Goal: Task Accomplishment & Management: Manage account settings

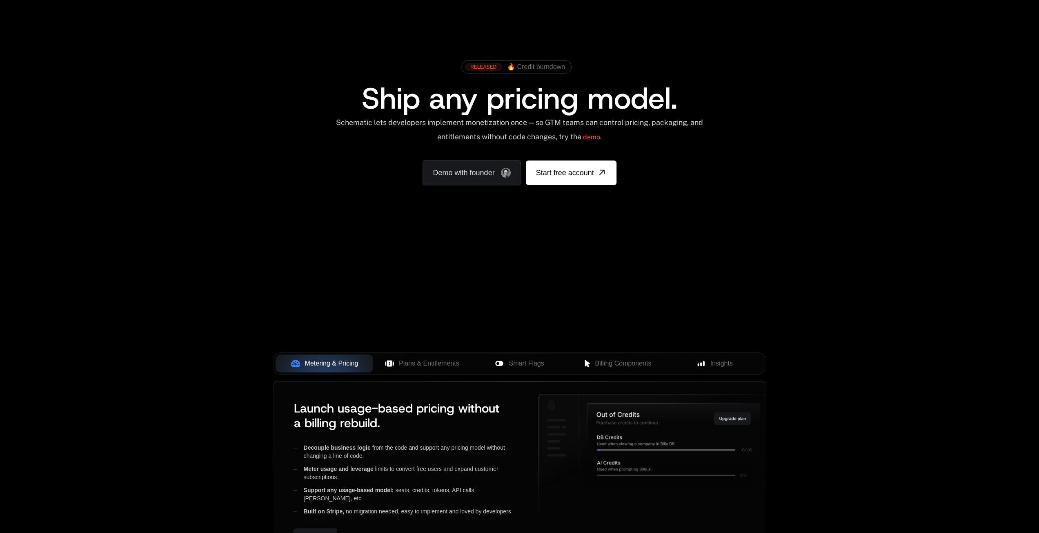
click at [710, 20] on link "Sign in" at bounding box center [708, 16] width 18 height 13
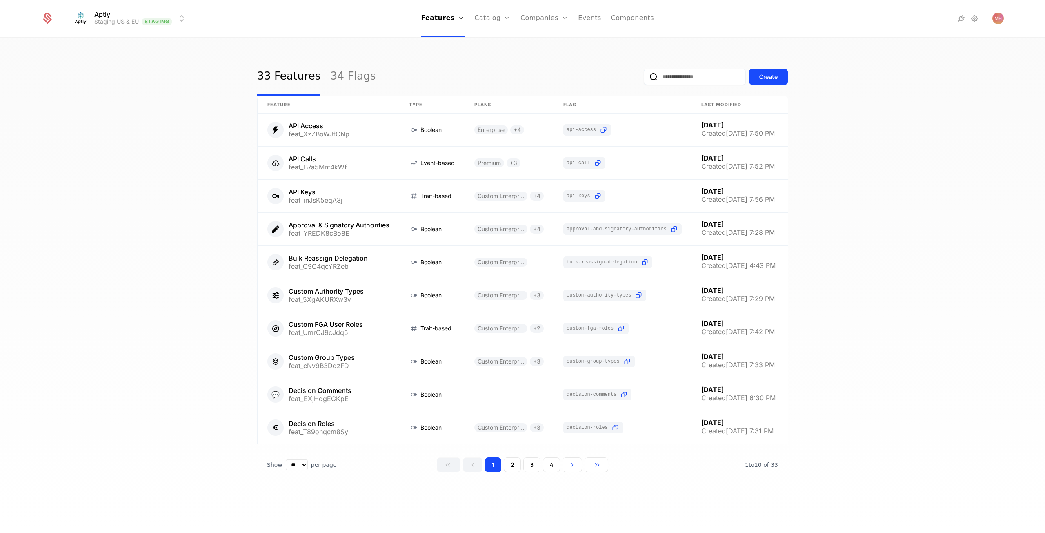
click at [337, 78] on link "34 Flags" at bounding box center [352, 77] width 45 height 38
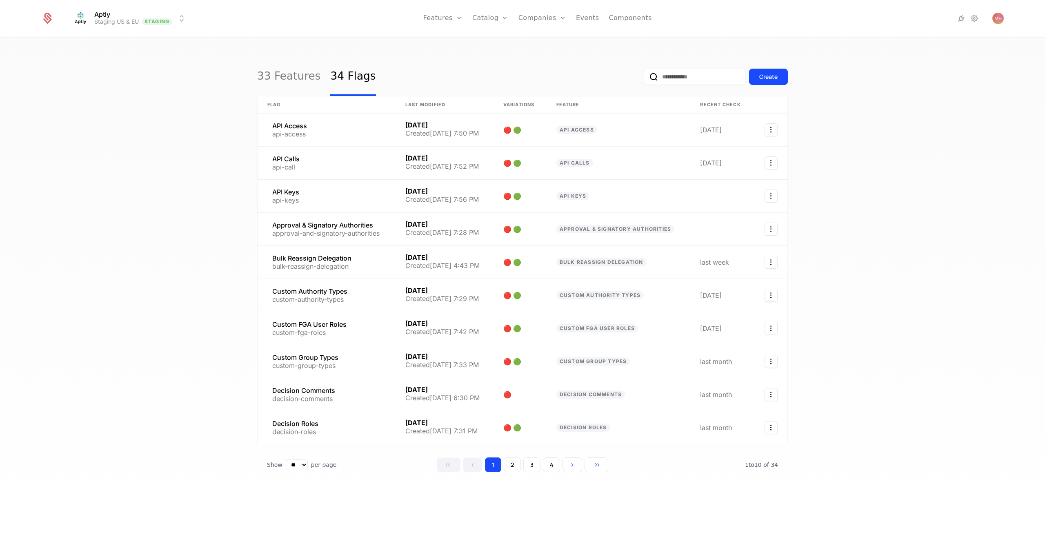
click at [301, 79] on link "33 Features" at bounding box center [288, 77] width 63 height 38
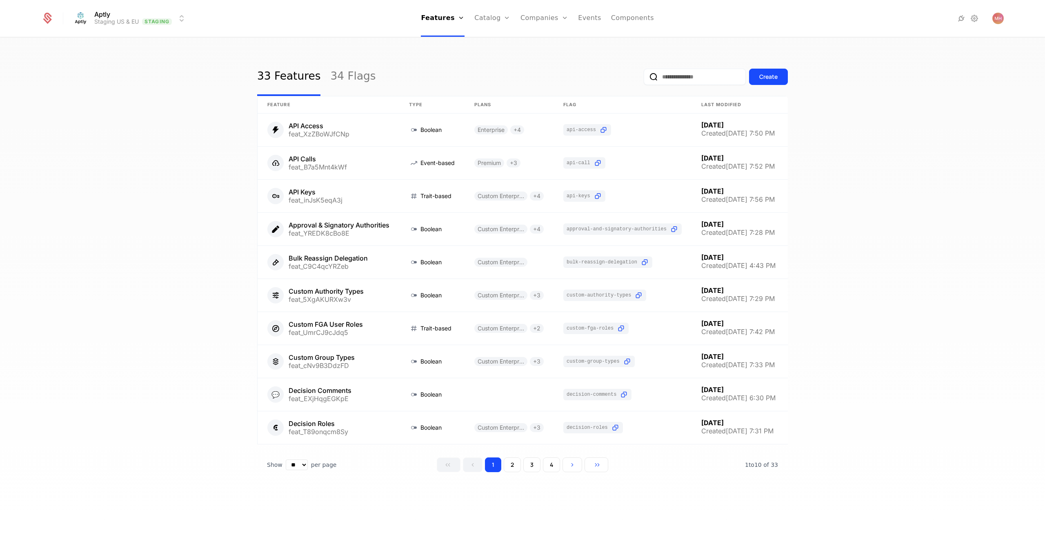
click at [522, 465] on div "1 2 3 4" at bounding box center [522, 464] width 171 height 15
click at [516, 469] on button "2" at bounding box center [512, 464] width 17 height 15
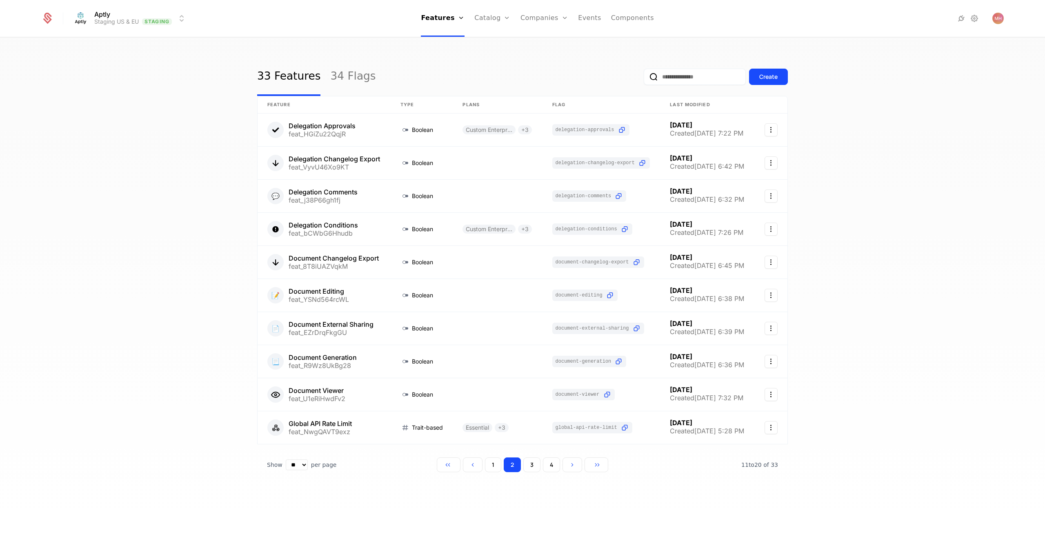
click at [535, 463] on button "3" at bounding box center [531, 464] width 17 height 15
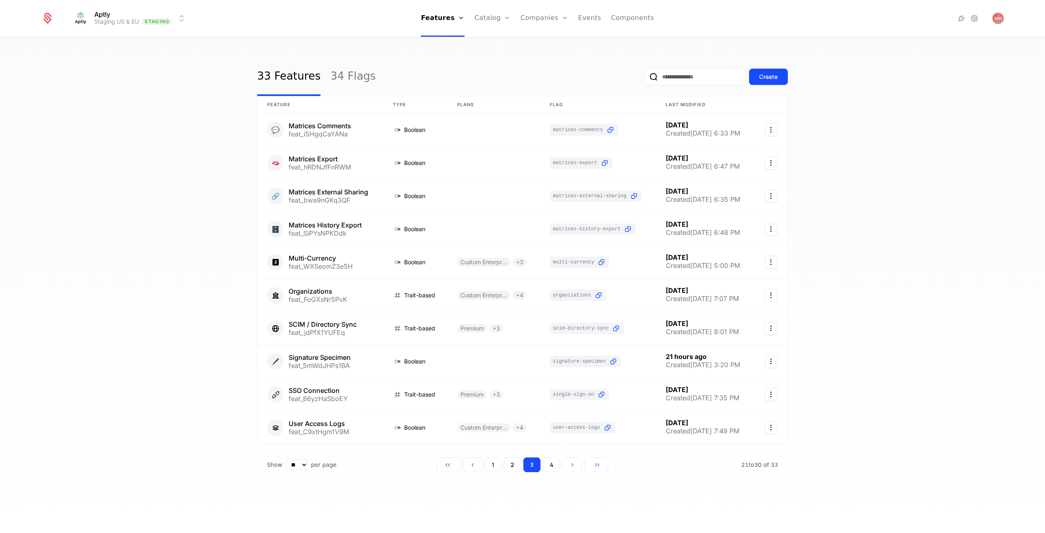
click at [552, 463] on button "4" at bounding box center [551, 464] width 17 height 15
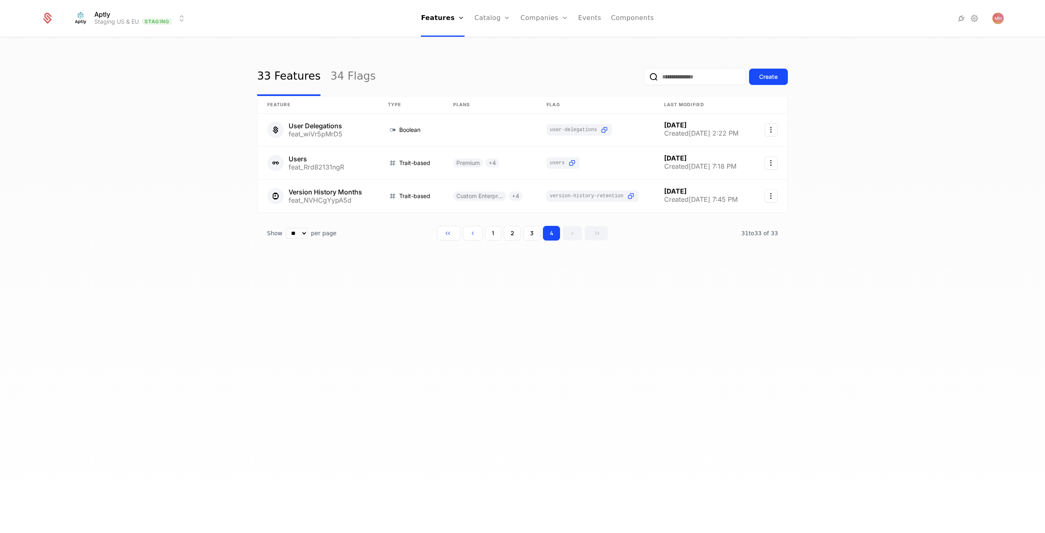
click at [496, 235] on button "1" at bounding box center [493, 233] width 16 height 15
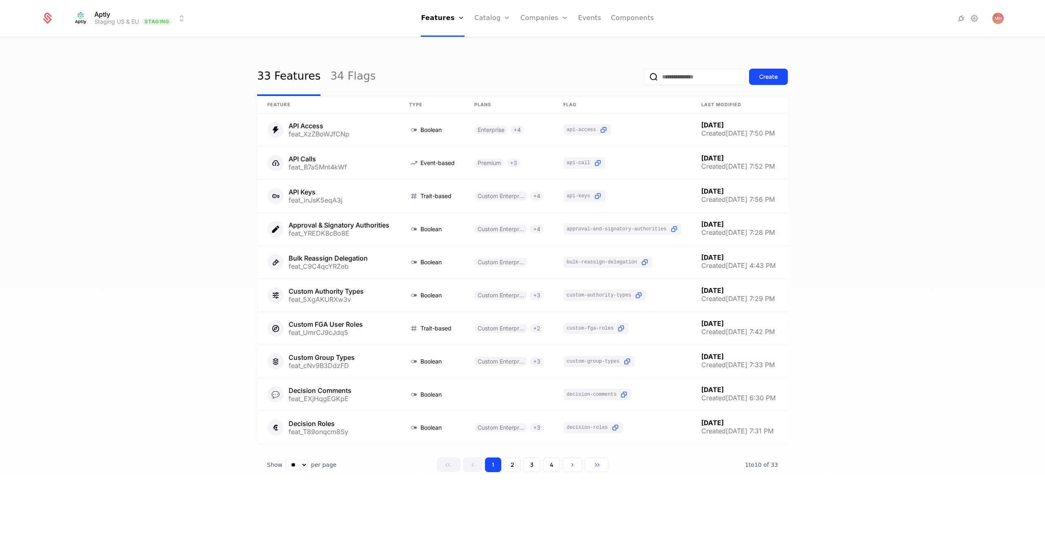
click at [342, 73] on link "34 Flags" at bounding box center [352, 77] width 45 height 38
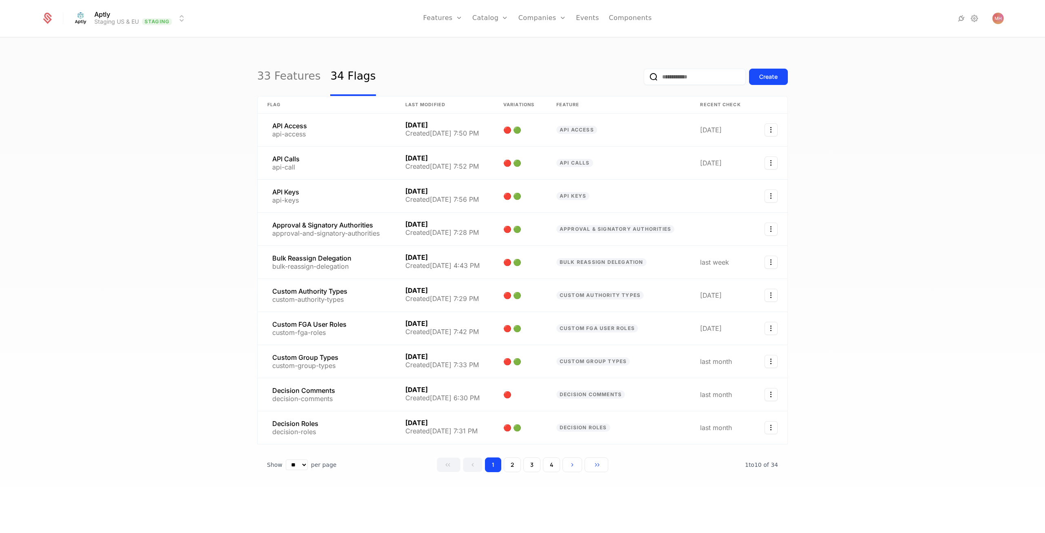
click at [543, 40] on link "Companies" at bounding box center [547, 40] width 38 height 7
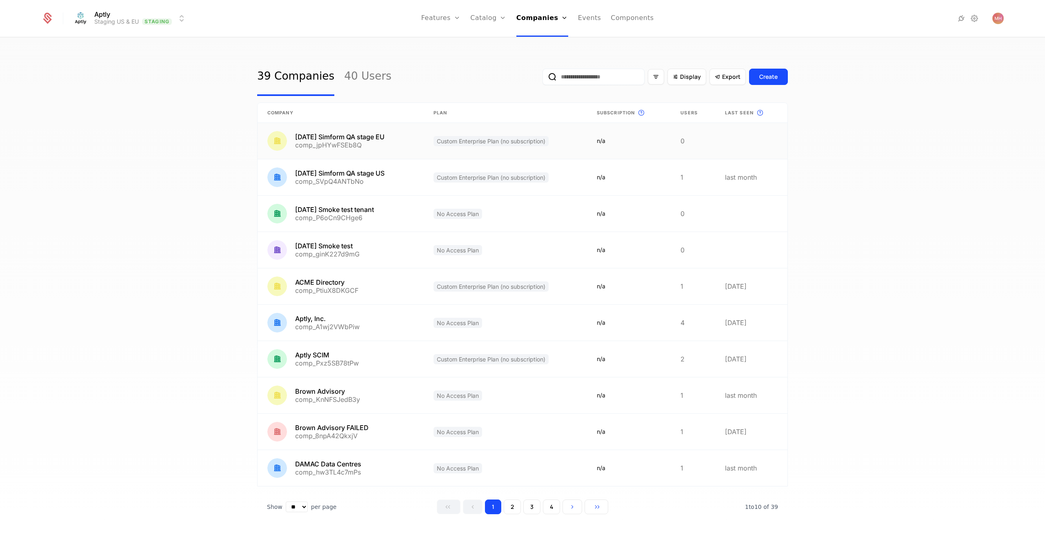
click at [398, 146] on link at bounding box center [341, 141] width 166 height 36
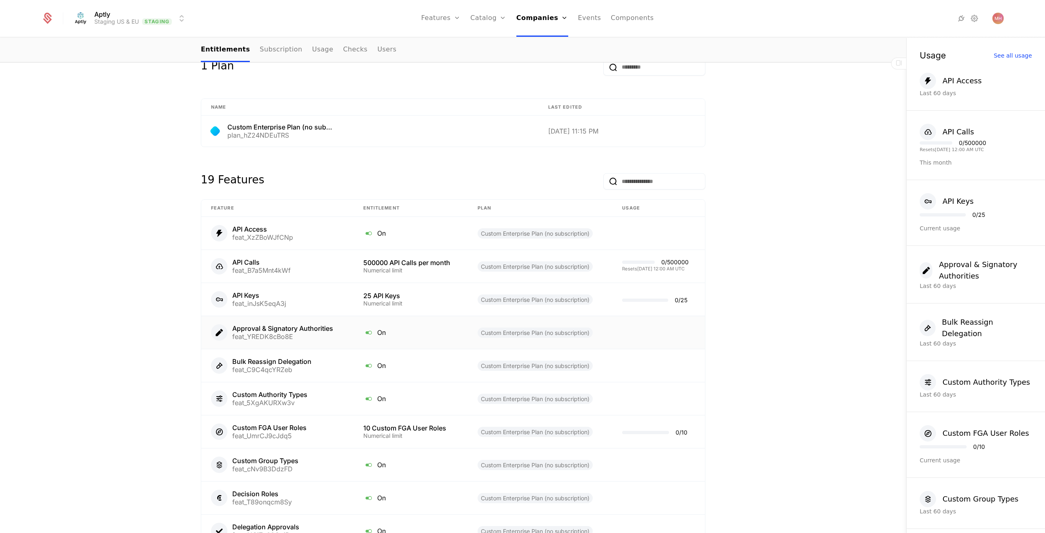
scroll to position [366, 0]
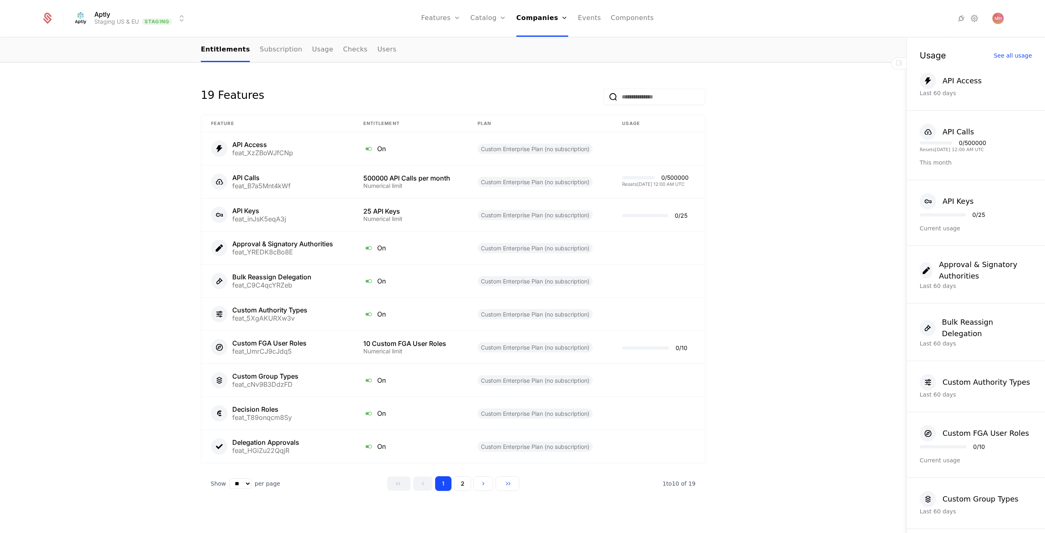
click at [462, 482] on button "2" at bounding box center [462, 483] width 17 height 15
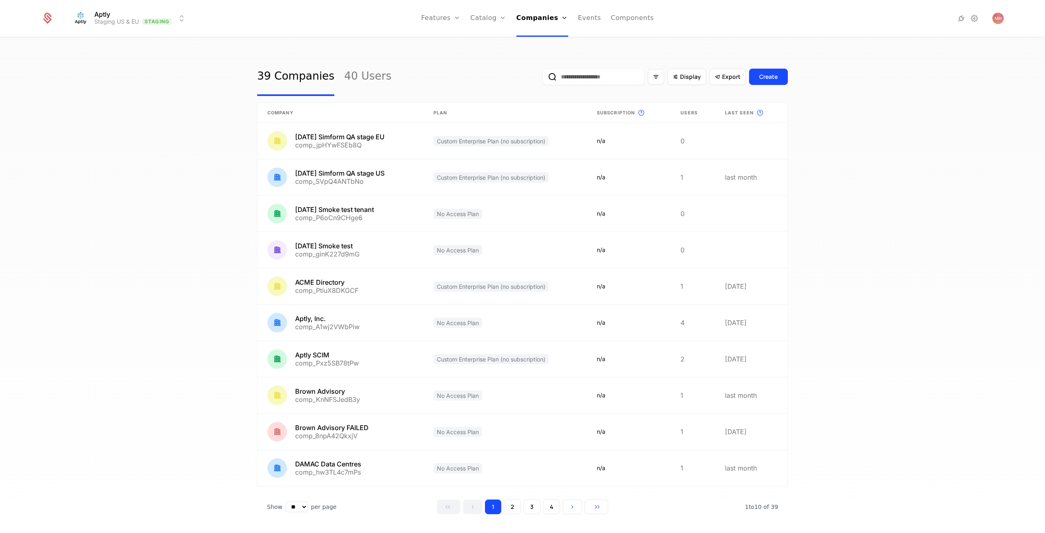
click at [455, 54] on link "Flags" at bounding box center [450, 53] width 38 height 7
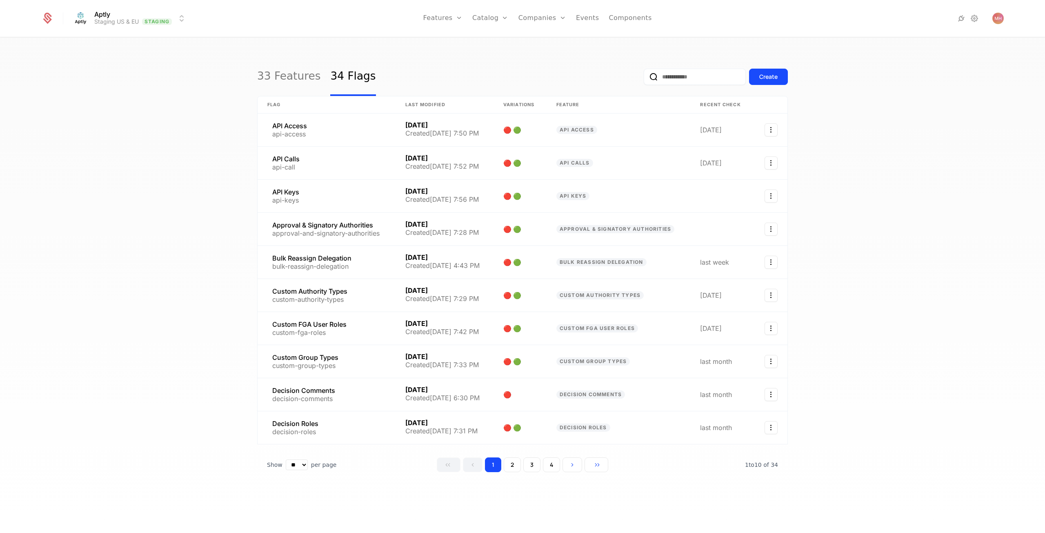
click at [514, 460] on button "2" at bounding box center [512, 464] width 17 height 15
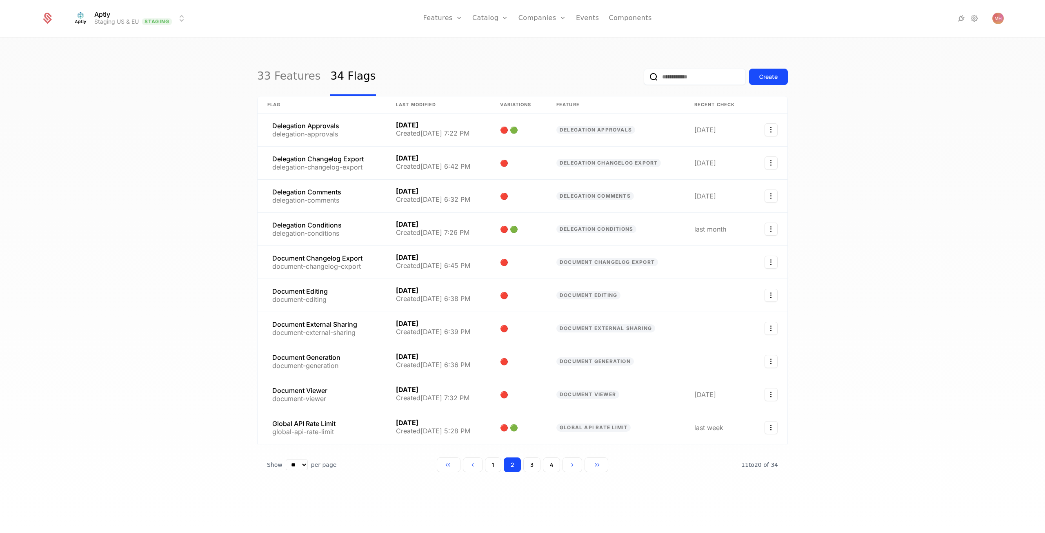
click at [534, 459] on button "3" at bounding box center [531, 464] width 17 height 15
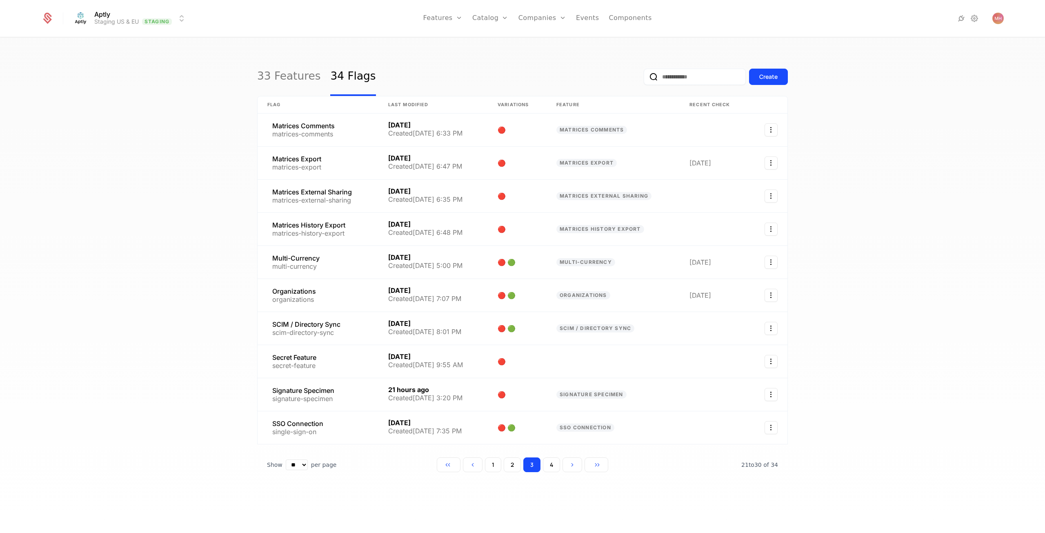
click at [550, 461] on button "4" at bounding box center [551, 464] width 17 height 15
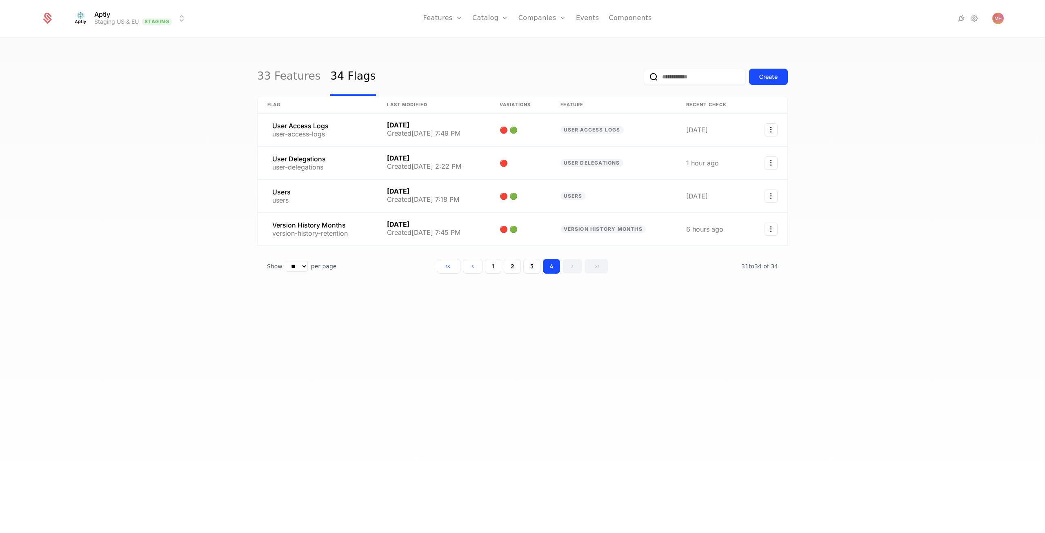
click at [535, 269] on button "3" at bounding box center [531, 266] width 17 height 15
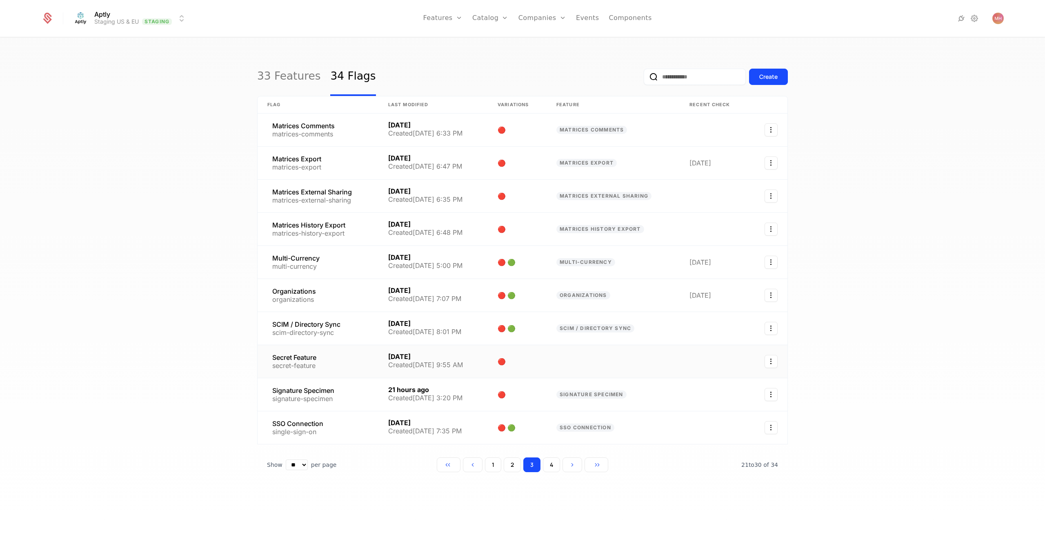
click at [336, 360] on link at bounding box center [318, 361] width 121 height 33
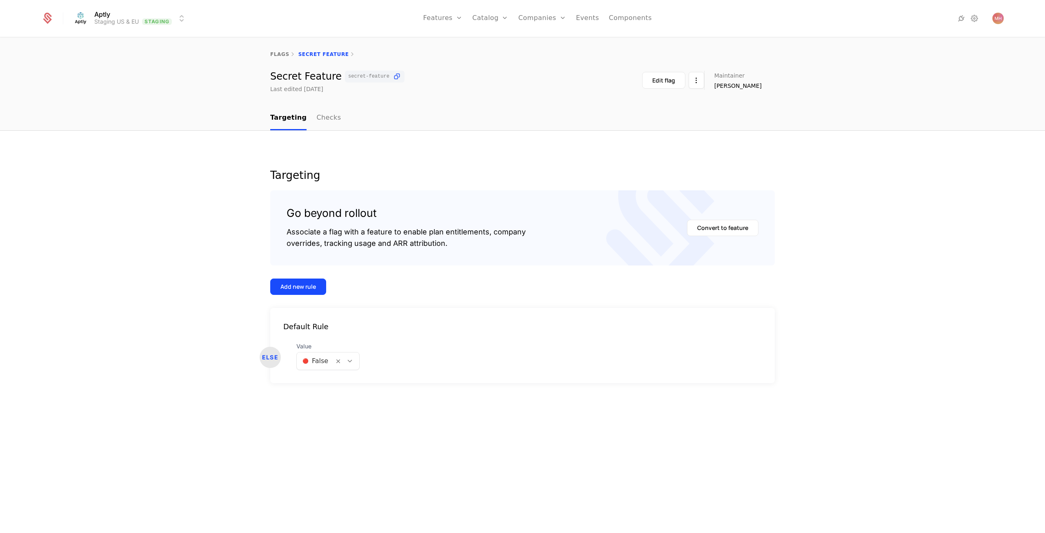
click at [318, 285] on button "Add new rule" at bounding box center [298, 286] width 56 height 16
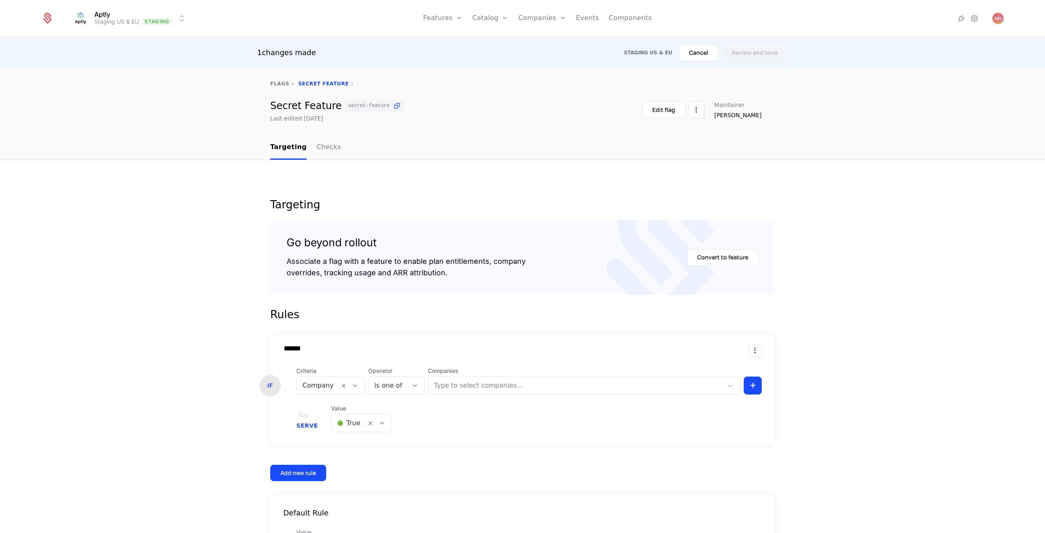
click at [352, 387] on icon at bounding box center [355, 385] width 7 height 7
click at [701, 56] on button "Cancel" at bounding box center [699, 53] width 40 height 16
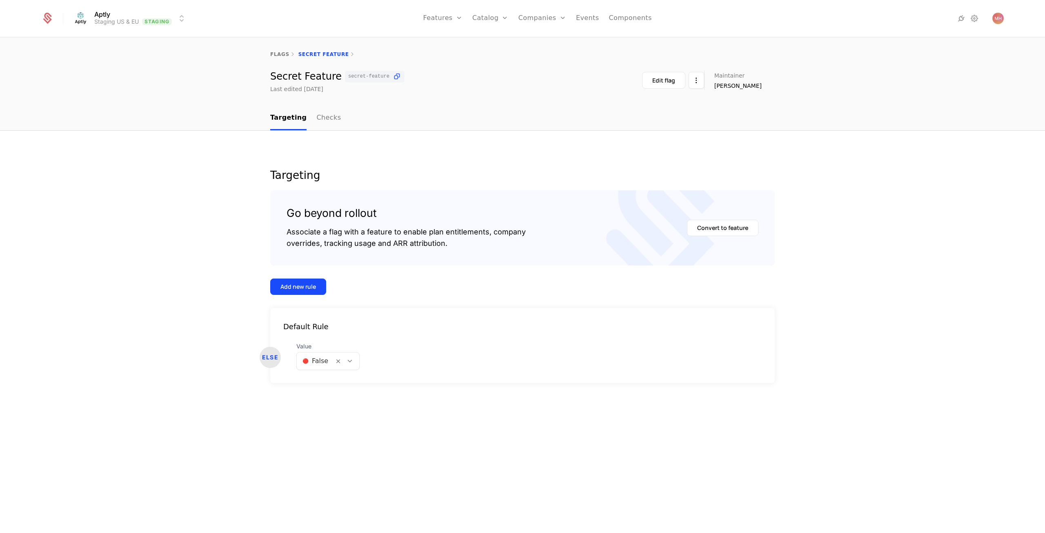
click at [136, 22] on html "Aptly Staging US & EU Staging Features Features Flags Catalog Plans Add Ons Cre…" at bounding box center [522, 266] width 1045 height 533
click at [131, 41] on div "Development US" at bounding box center [111, 42] width 62 height 8
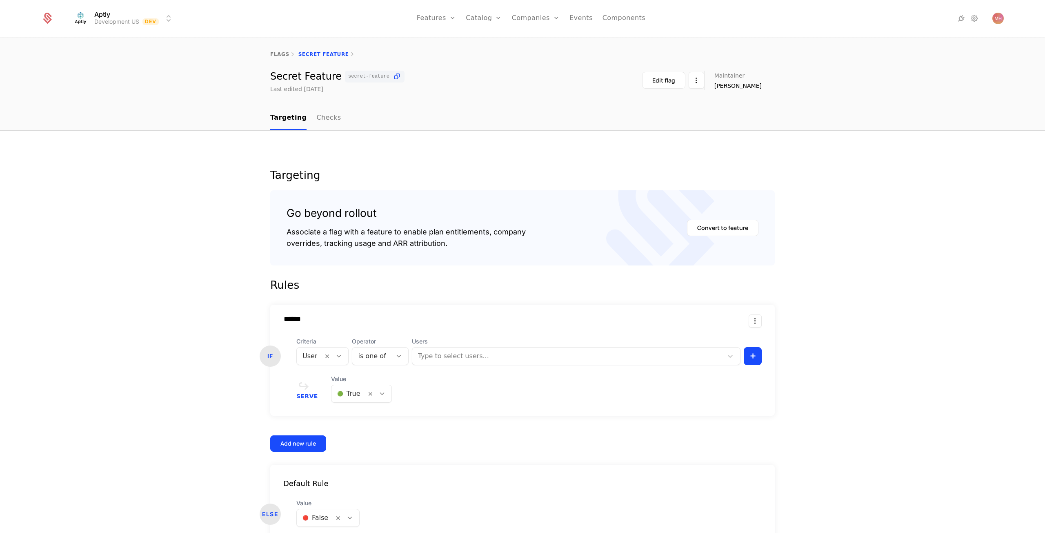
click at [448, 53] on link "Flags" at bounding box center [446, 53] width 38 height 7
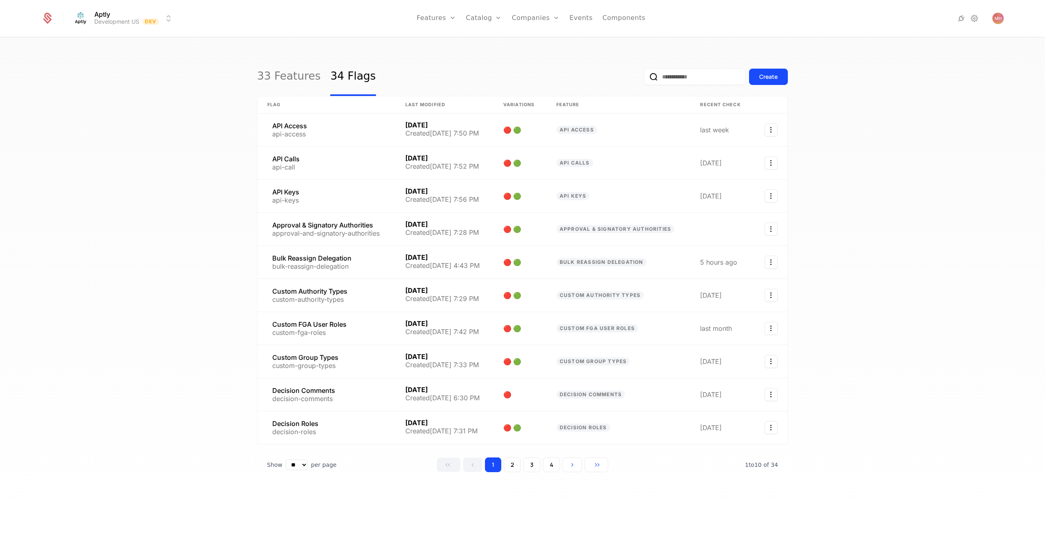
click at [513, 461] on button "2" at bounding box center [512, 464] width 17 height 15
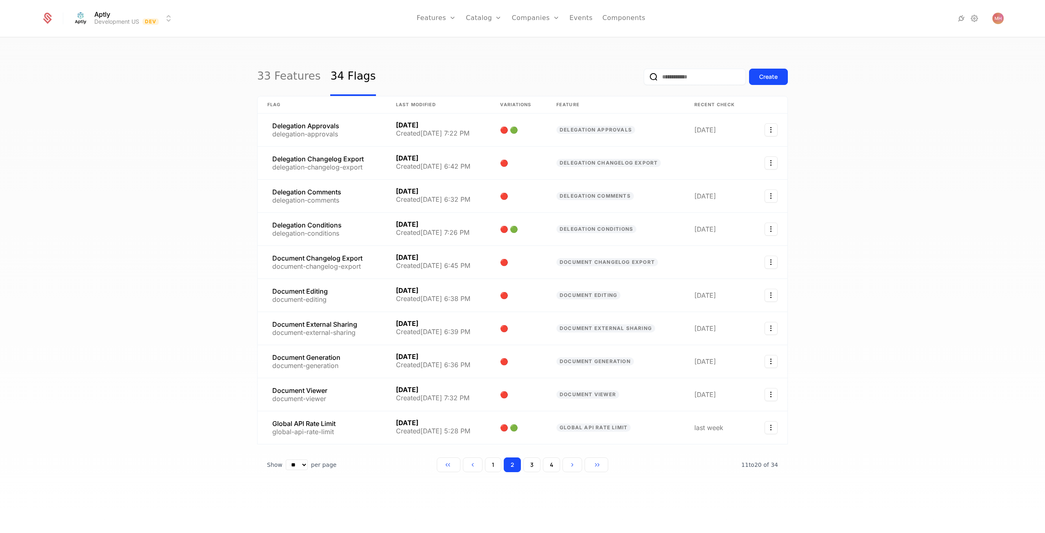
click at [532, 461] on button "3" at bounding box center [531, 464] width 17 height 15
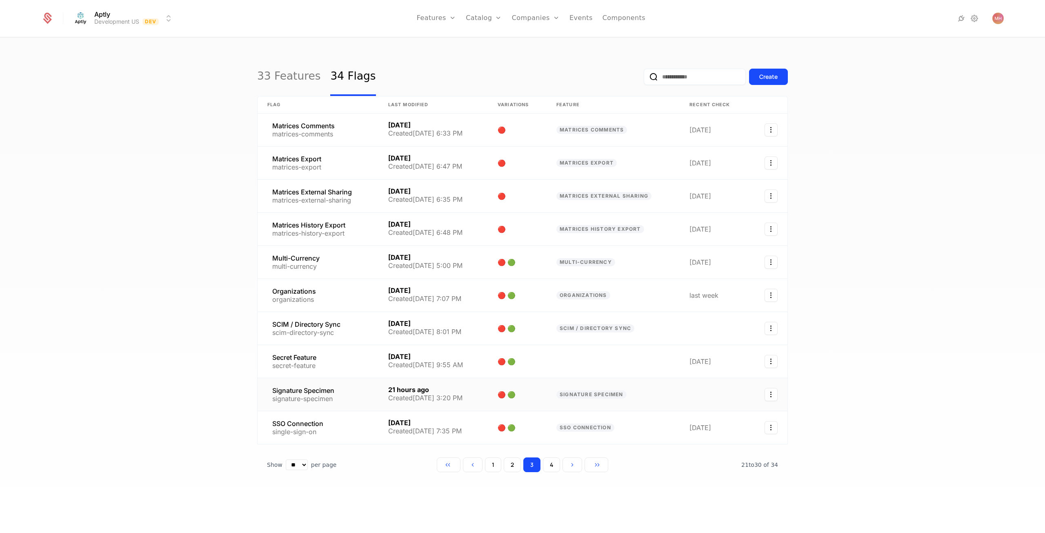
click at [345, 395] on link at bounding box center [318, 394] width 121 height 33
click at [295, 84] on link "33 Features" at bounding box center [288, 77] width 63 height 38
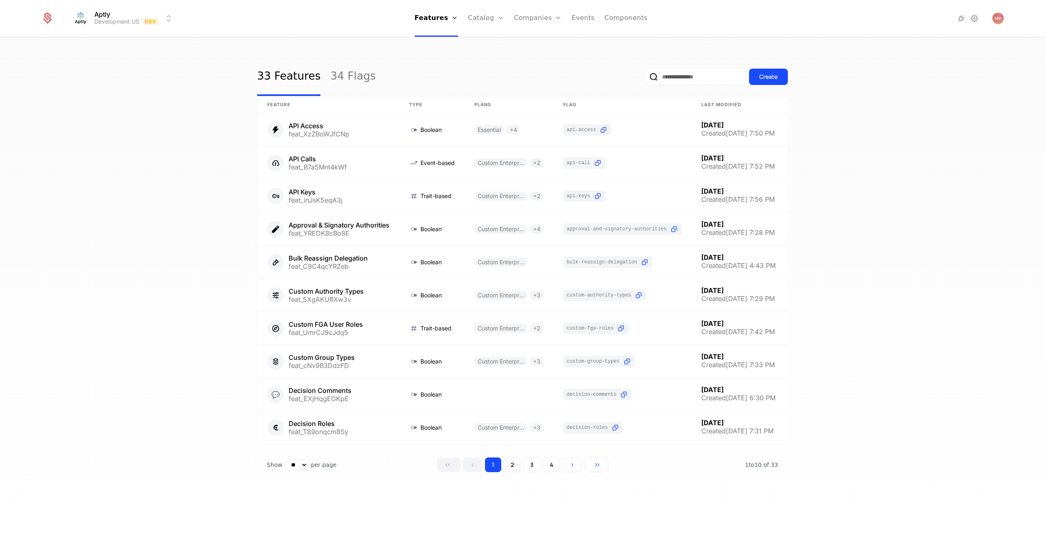
click at [515, 468] on button "2" at bounding box center [512, 464] width 17 height 15
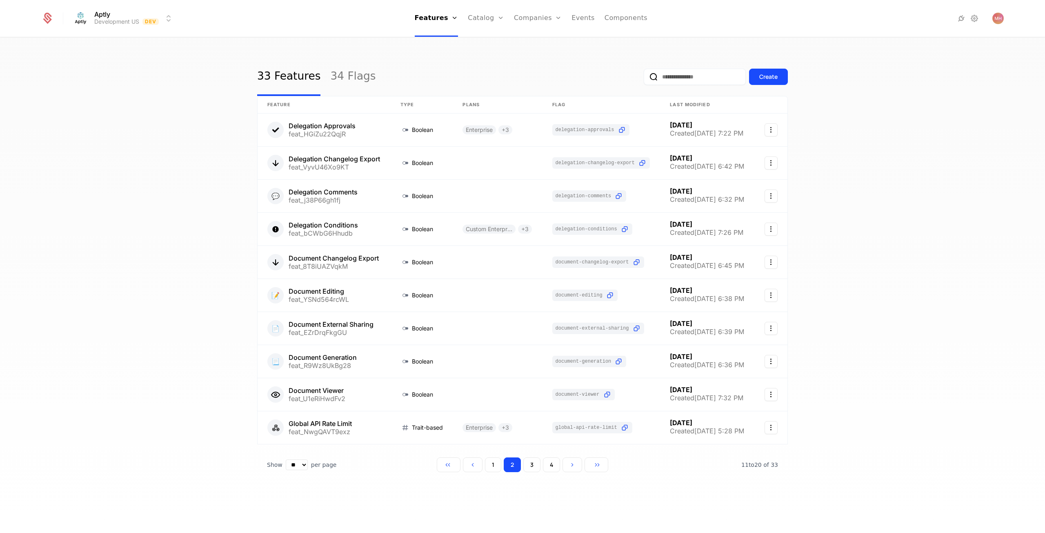
click at [533, 464] on button "3" at bounding box center [531, 464] width 17 height 15
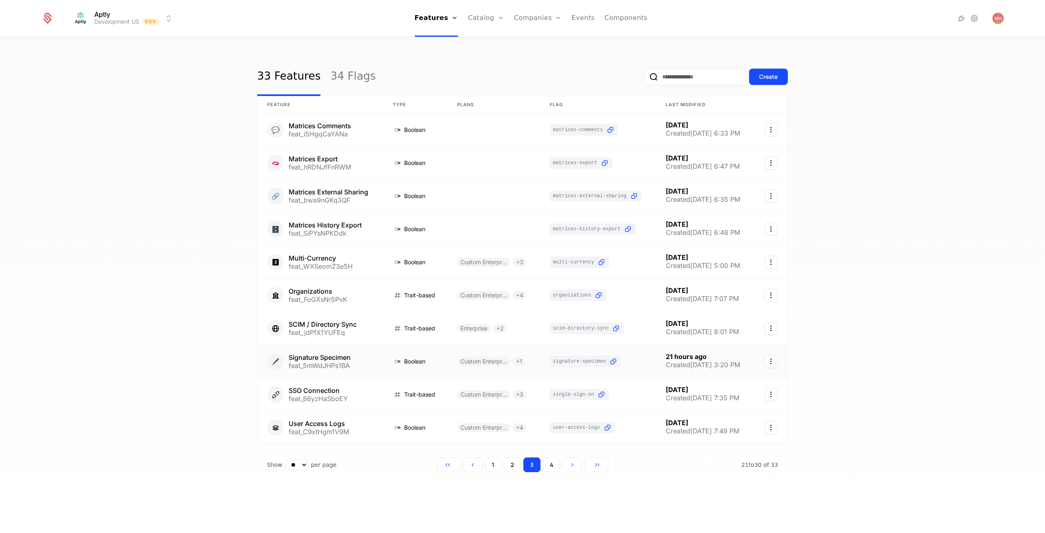
click at [341, 357] on link at bounding box center [320, 361] width 125 height 33
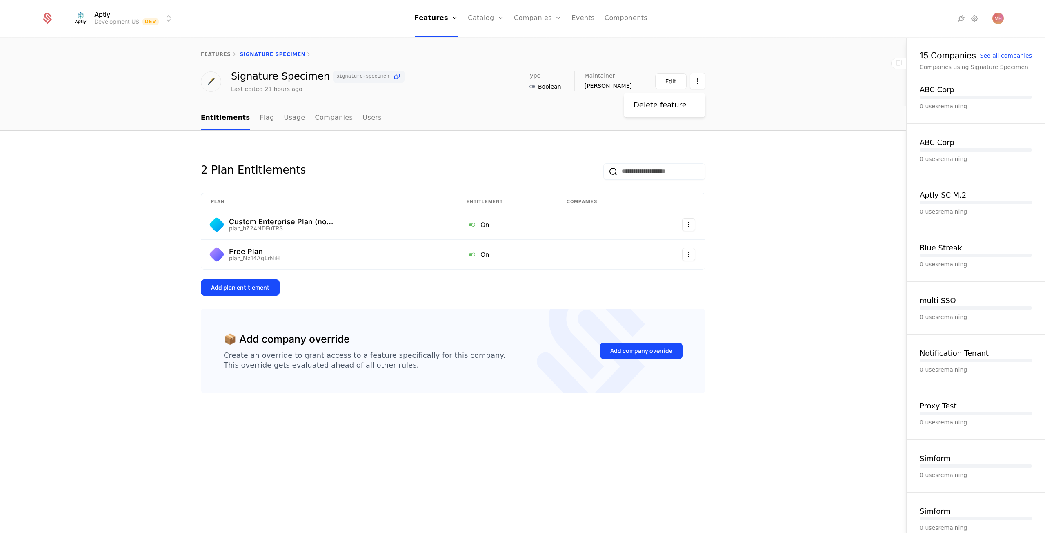
click at [698, 82] on html "Aptly Development US Dev Features Features Flags Catalog Plans Add Ons Credits …" at bounding box center [522, 266] width 1045 height 533
